Goal: Book appointment/travel/reservation

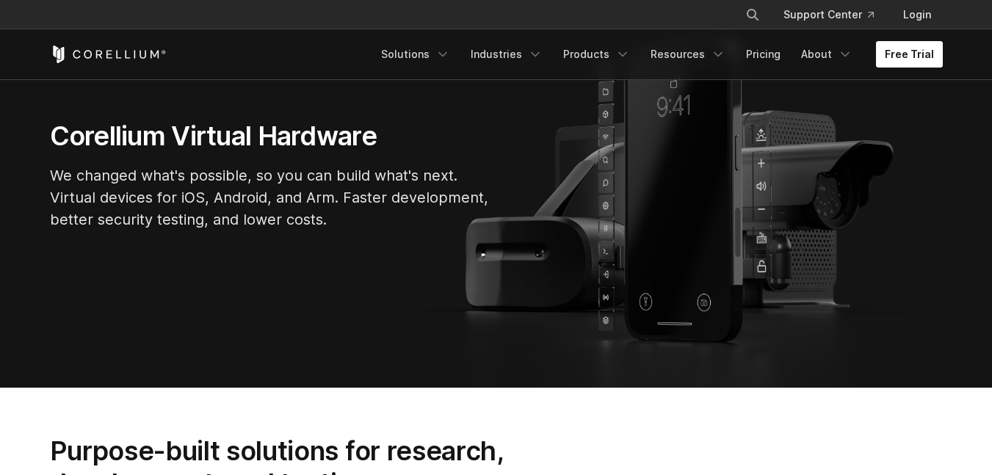
click at [910, 57] on link "Free Trial" at bounding box center [909, 54] width 67 height 26
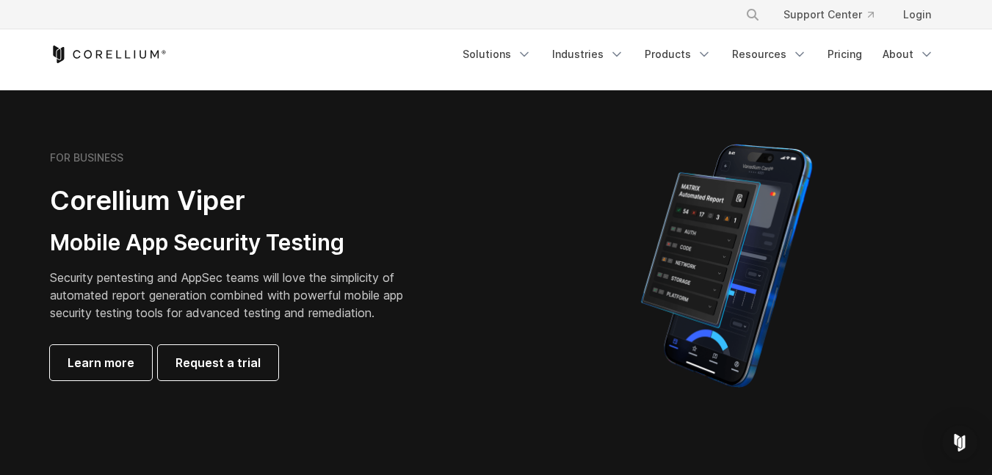
scroll to position [294, 0]
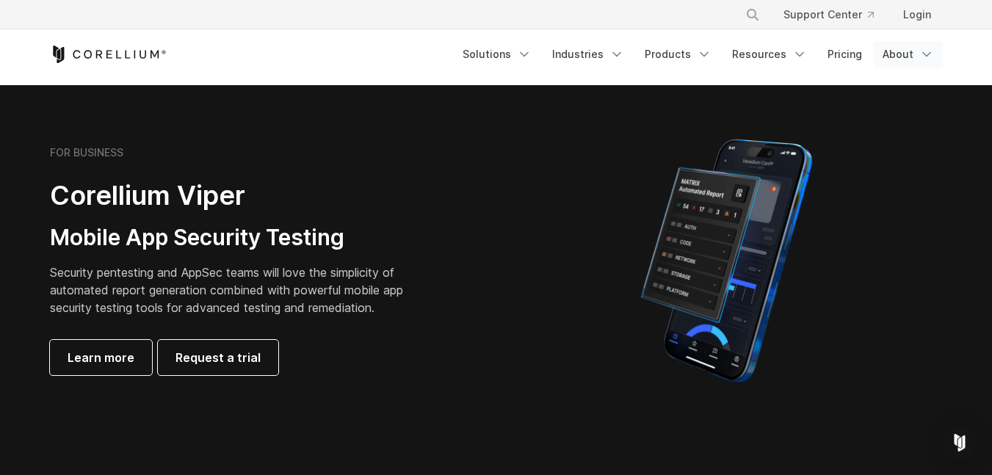
click at [919, 53] on icon "Navigation Menu" at bounding box center [926, 54] width 15 height 15
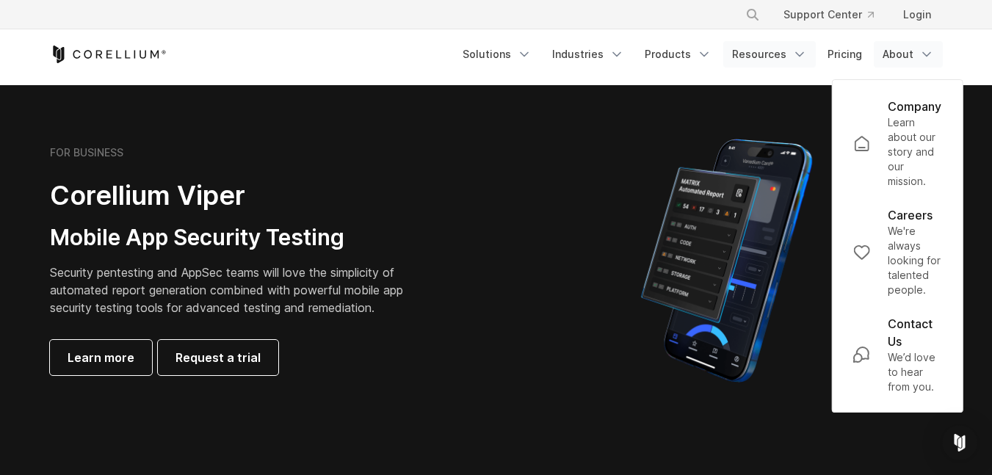
click at [805, 55] on icon "Navigation Menu" at bounding box center [799, 54] width 15 height 15
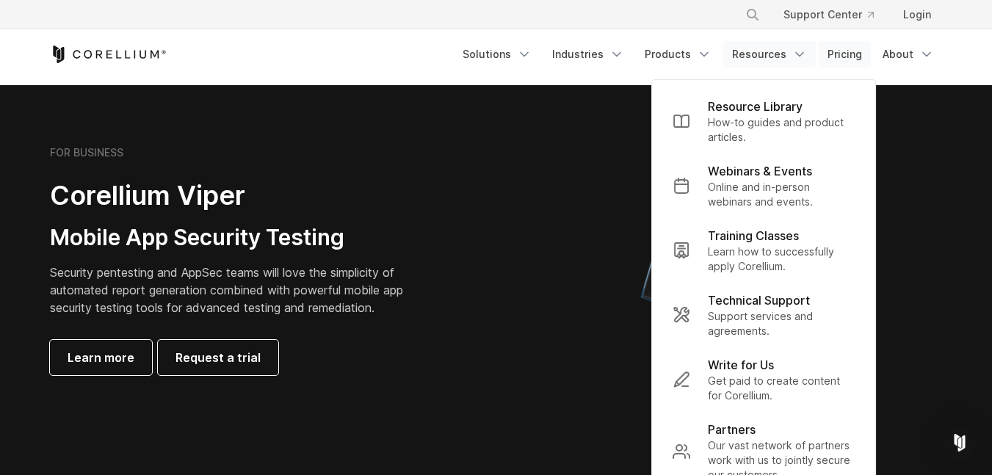
click at [864, 48] on link "Pricing" at bounding box center [845, 54] width 52 height 26
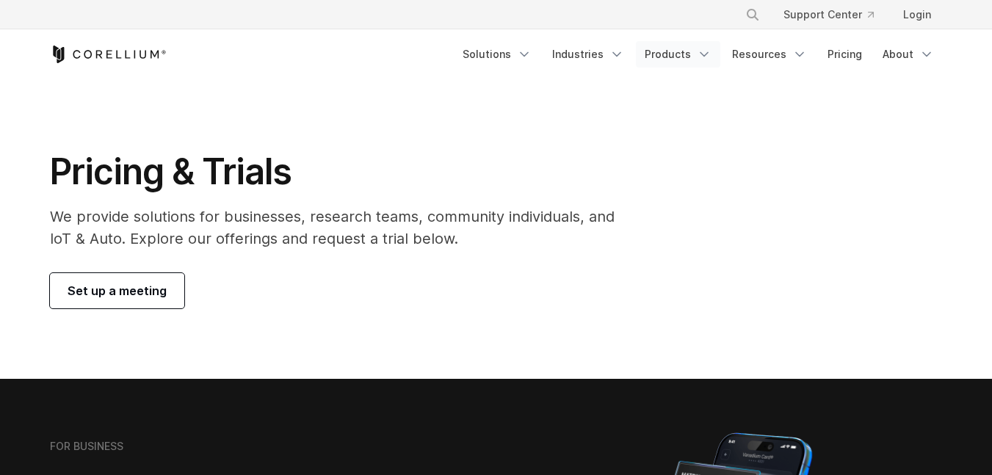
click at [692, 57] on link "Products" at bounding box center [678, 54] width 84 height 26
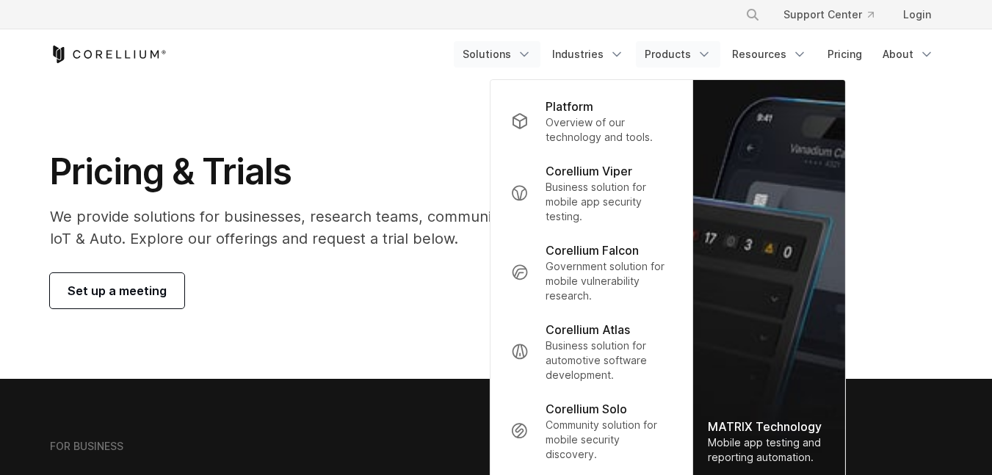
click at [518, 54] on link "Solutions" at bounding box center [497, 54] width 87 height 26
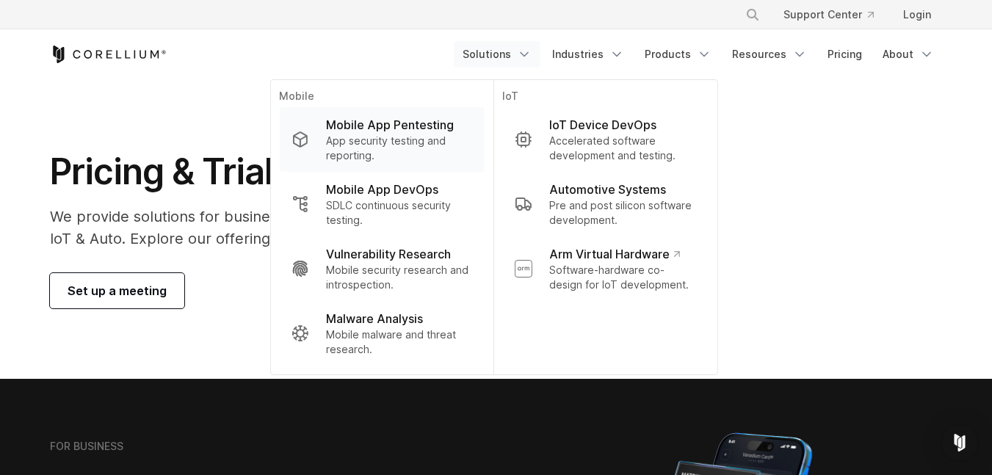
click at [400, 130] on p "Mobile App Pentesting" at bounding box center [390, 125] width 128 height 18
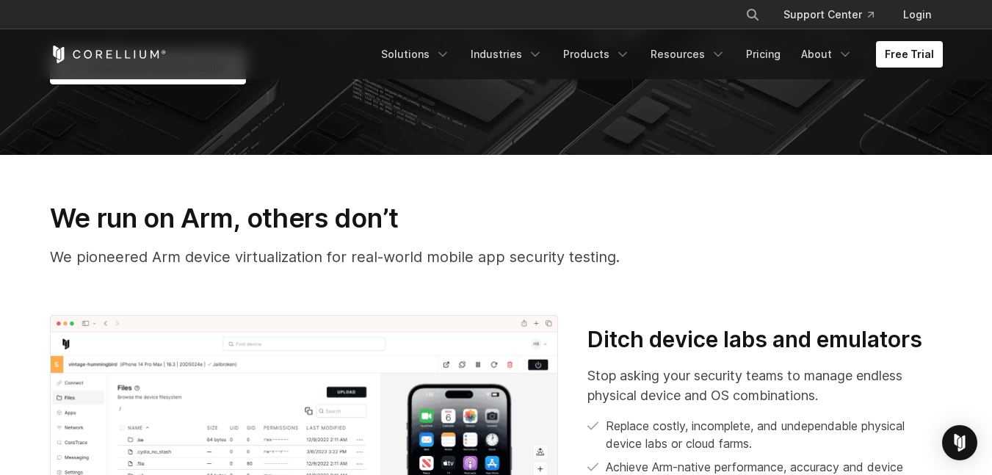
scroll to position [441, 0]
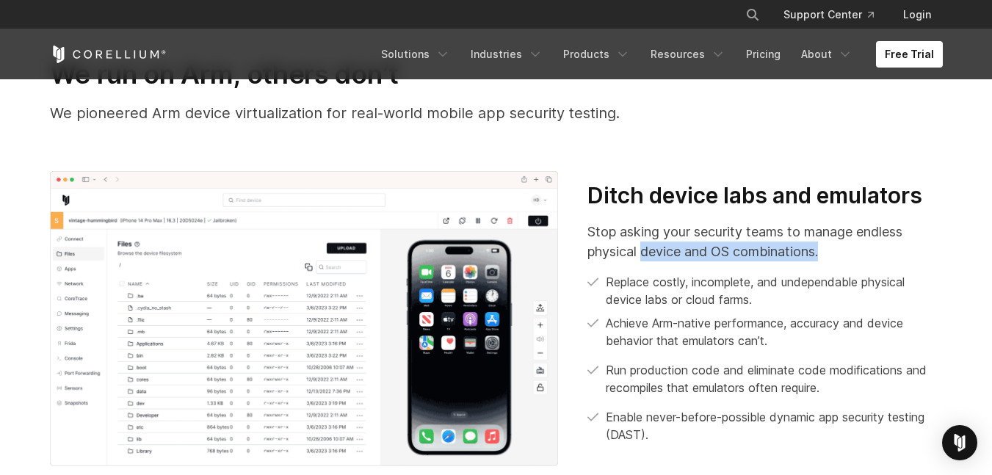
drag, startPoint x: 662, startPoint y: 248, endPoint x: 856, endPoint y: 244, distance: 193.9
click at [856, 244] on p "Stop asking your security teams to manage endless physical device and OS combin…" at bounding box center [765, 242] width 355 height 40
click at [859, 244] on p "Stop asking your security teams to manage endless physical device and OS combin…" at bounding box center [765, 242] width 355 height 40
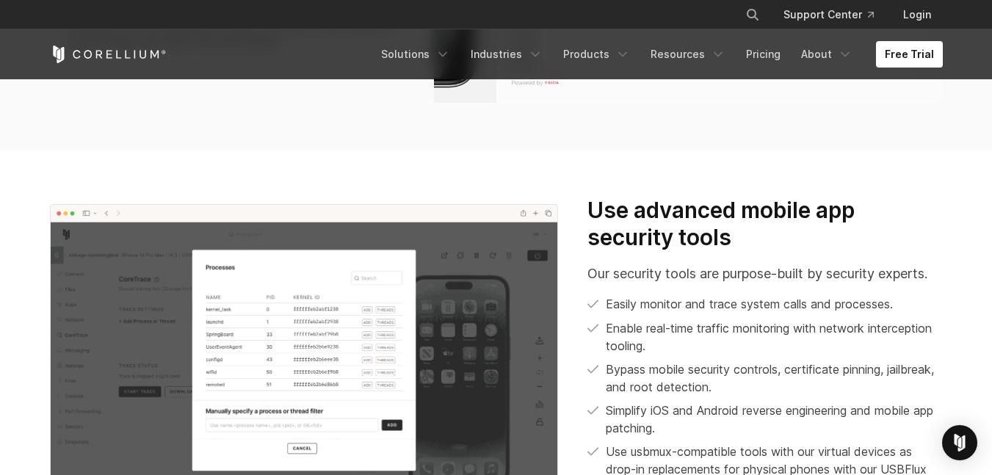
scroll to position [1395, 0]
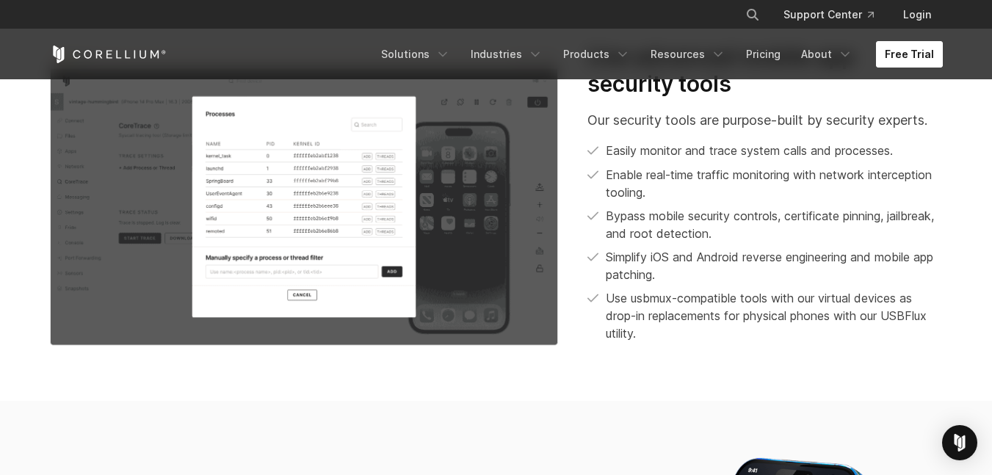
click at [897, 62] on link "Free Trial" at bounding box center [909, 54] width 67 height 26
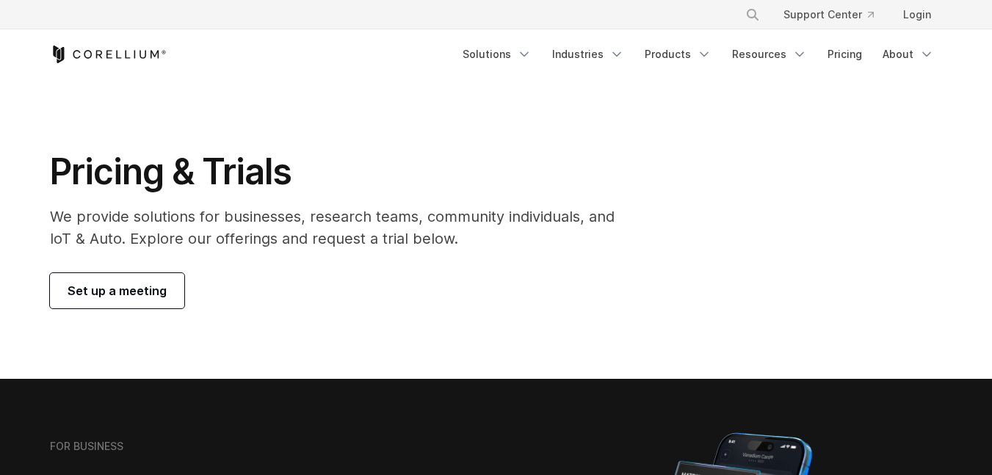
click at [104, 293] on span "Set up a meeting" at bounding box center [117, 291] width 99 height 18
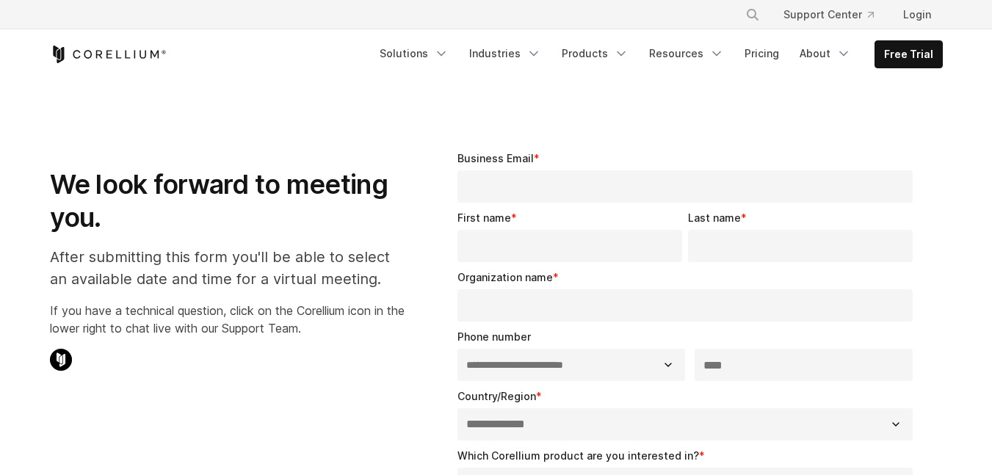
select select "**"
drag, startPoint x: 245, startPoint y: 261, endPoint x: 263, endPoint y: 261, distance: 18.4
click at [263, 261] on p "After submitting this form you'll be able to select an available date and time …" at bounding box center [227, 268] width 355 height 44
click at [287, 263] on p "After submitting this form you'll be able to select an available date and time …" at bounding box center [227, 268] width 355 height 44
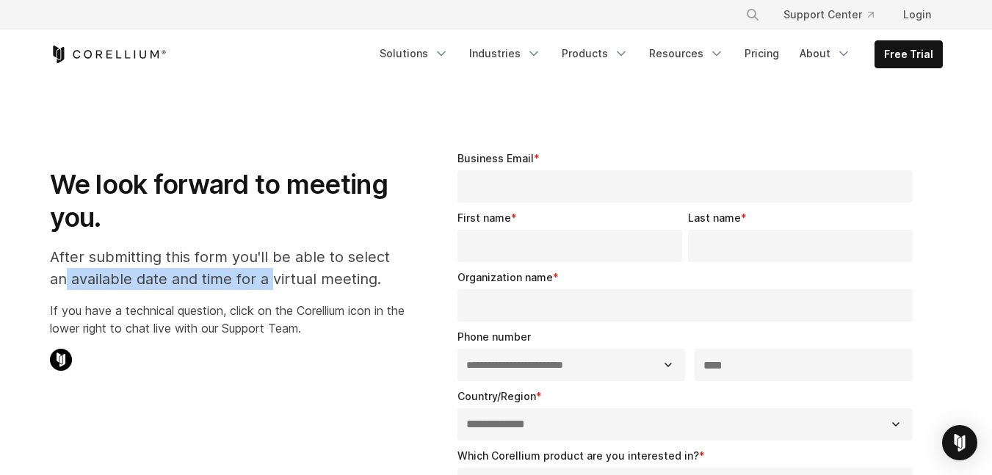
drag, startPoint x: 254, startPoint y: 286, endPoint x: 65, endPoint y: 285, distance: 188.7
click at [65, 285] on p "After submitting this form you'll be able to select an available date and time …" at bounding box center [227, 268] width 355 height 44
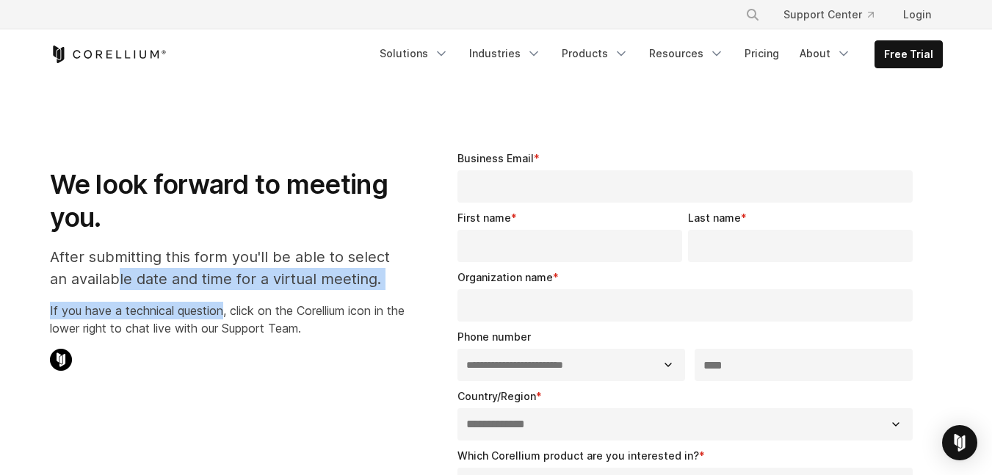
drag, startPoint x: 144, startPoint y: 281, endPoint x: 223, endPoint y: 292, distance: 80.1
click at [224, 292] on div "We look forward to meeting you. After submitting this form you'll be able to se…" at bounding box center [227, 257] width 355 height 236
drag, startPoint x: 212, startPoint y: 297, endPoint x: 171, endPoint y: 311, distance: 42.5
click at [212, 298] on div "We look forward to meeting you. After submitting this form you'll be able to se…" at bounding box center [227, 257] width 355 height 236
click at [158, 314] on p "If you have a technical question, click on the Corellium icon in the lower righ…" at bounding box center [227, 319] width 355 height 35
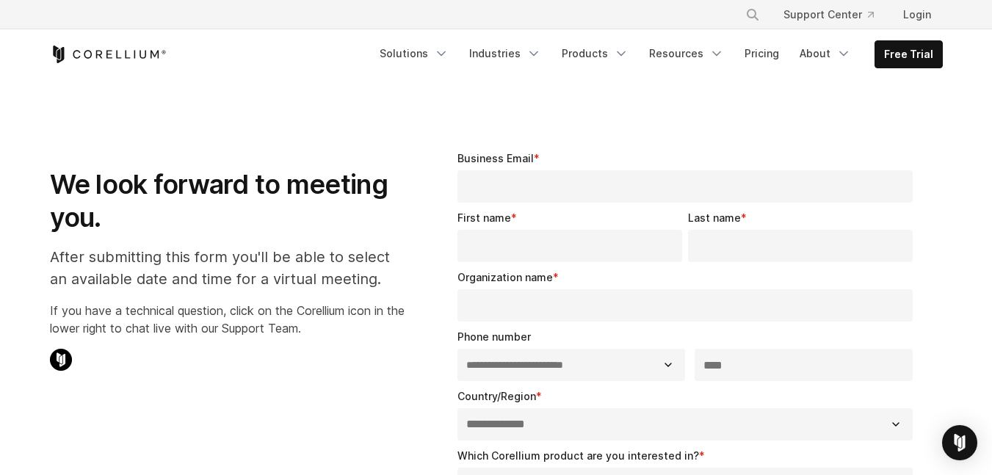
click at [297, 317] on p "If you have a technical question, click on the Corellium icon in the lower righ…" at bounding box center [227, 319] width 355 height 35
click at [323, 324] on p "If you have a technical question, click on the Corellium icon in the lower righ…" at bounding box center [227, 319] width 355 height 35
click at [442, 59] on link "Solutions" at bounding box center [414, 53] width 87 height 26
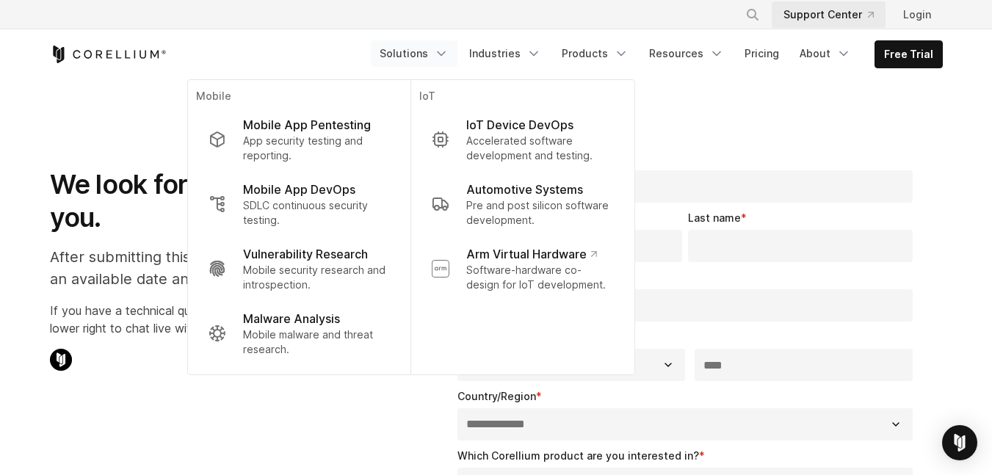
click at [856, 19] on link "Support Center" at bounding box center [829, 14] width 114 height 26
